Goal: Obtain resource: Obtain resource

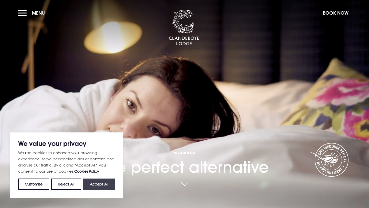
click at [96, 184] on button "Accept All" at bounding box center [99, 183] width 32 height 11
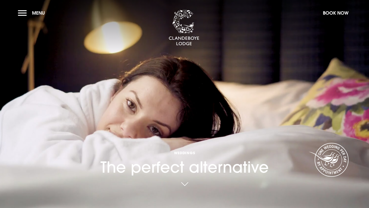
checkbox input "true"
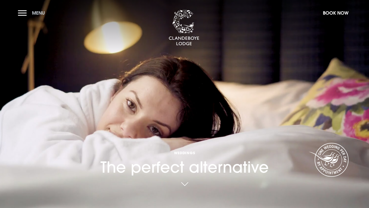
click at [26, 14] on button "Menu" at bounding box center [32, 12] width 29 height 11
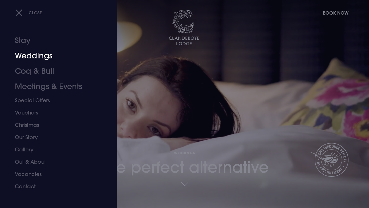
click at [24, 55] on link "Weddings" at bounding box center [55, 55] width 81 height 15
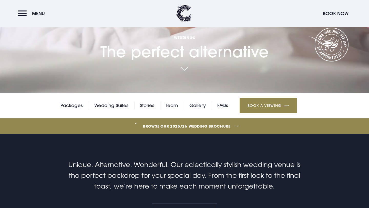
scroll to position [116, 0]
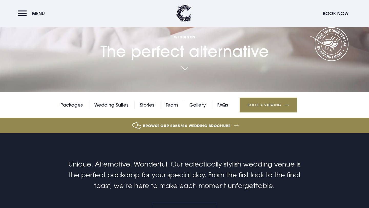
click at [226, 125] on link "Browse our 2025/26 wedding brochure" at bounding box center [186, 125] width 825 height 19
